Goal: Task Accomplishment & Management: Use online tool/utility

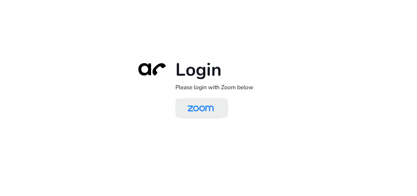
click at [213, 107] on img at bounding box center [201, 109] width 38 height 18
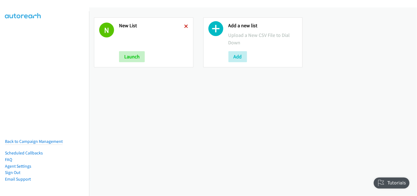
click at [186, 26] on icon at bounding box center [187, 27] width 4 height 4
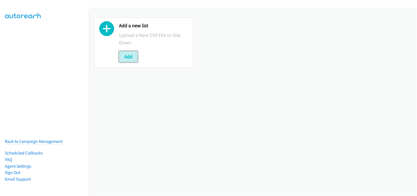
click at [133, 58] on button "Add" at bounding box center [128, 56] width 19 height 11
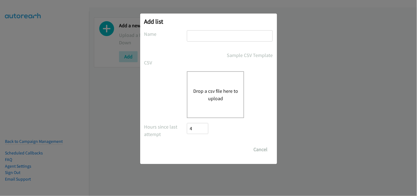
click at [209, 89] on button "Drop a csv file here to upload" at bounding box center [215, 94] width 45 height 15
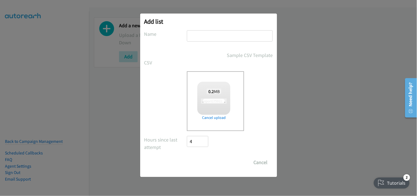
click at [205, 39] on input "text" at bounding box center [230, 35] width 86 height 11
type input "New List"
checkbox input "true"
click at [203, 160] on input "Save List" at bounding box center [201, 162] width 29 height 11
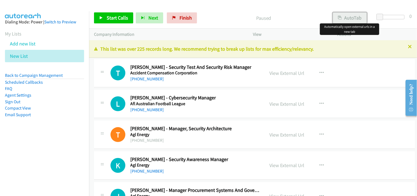
click at [351, 20] on button "AutoTab" at bounding box center [350, 17] width 34 height 11
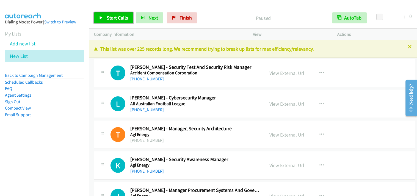
click at [119, 16] on span "Start Calls" at bounding box center [117, 18] width 21 height 6
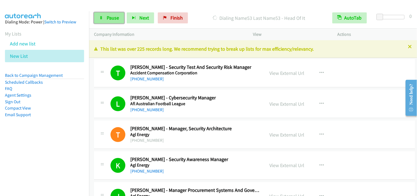
click at [116, 20] on span "Pause" at bounding box center [113, 18] width 12 height 6
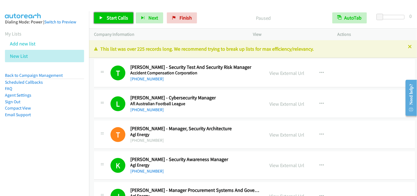
click at [112, 17] on span "Start Calls" at bounding box center [117, 18] width 21 height 6
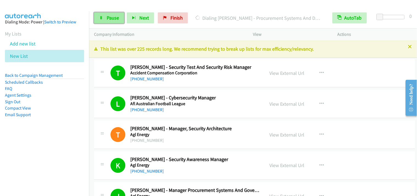
click at [107, 18] on span "Pause" at bounding box center [113, 18] width 12 height 6
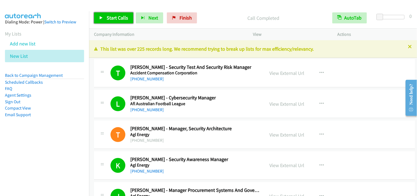
click at [105, 16] on link "Start Calls" at bounding box center [113, 17] width 39 height 11
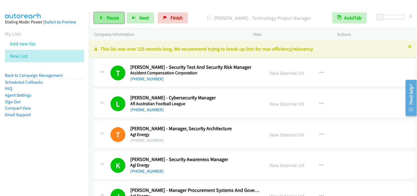
click at [109, 21] on link "Pause" at bounding box center [109, 17] width 30 height 11
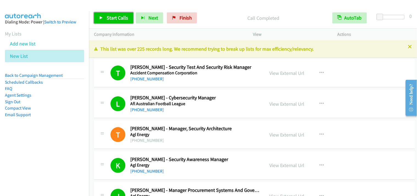
click at [122, 15] on span "Start Calls" at bounding box center [117, 18] width 21 height 6
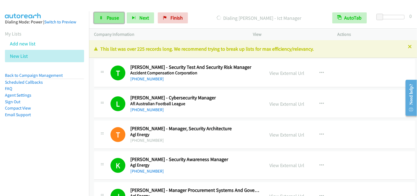
click at [117, 20] on span "Pause" at bounding box center [113, 18] width 12 height 6
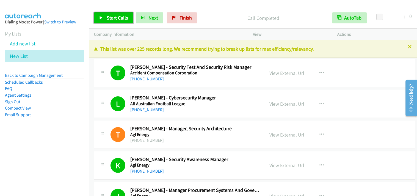
click at [119, 18] on span "Start Calls" at bounding box center [117, 18] width 21 height 6
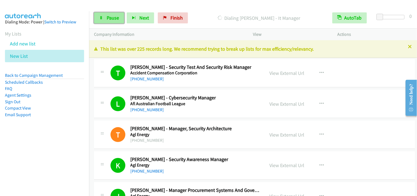
click at [107, 15] on span "Pause" at bounding box center [113, 18] width 12 height 6
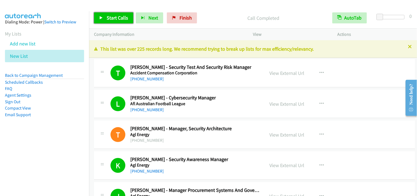
click at [119, 20] on span "Start Calls" at bounding box center [117, 18] width 21 height 6
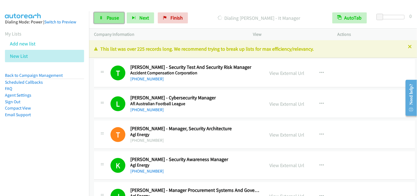
click at [105, 18] on link "Pause" at bounding box center [109, 17] width 30 height 11
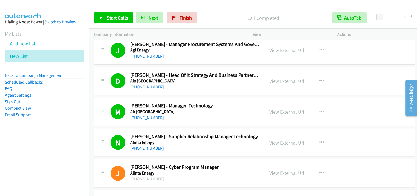
scroll to position [153, 0]
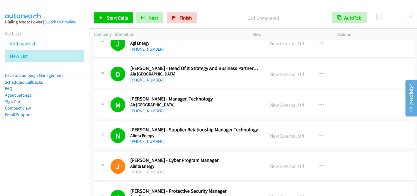
click at [240, 4] on div at bounding box center [206, 10] width 412 height 21
click at [119, 15] on span "Start Calls" at bounding box center [117, 18] width 21 height 6
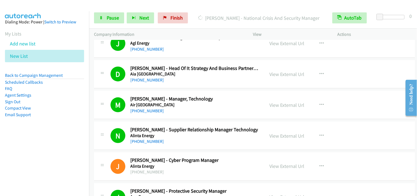
click at [103, 12] on div "Start Calls Pause Next Finish [PERSON_NAME] - National Crisis And Security Mana…" at bounding box center [253, 17] width 328 height 21
click at [103, 17] on link "Pause" at bounding box center [109, 17] width 30 height 11
